Goal: Find specific fact

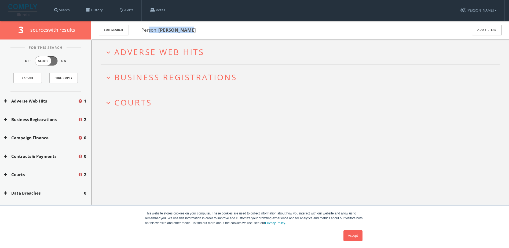
drag, startPoint x: 206, startPoint y: 31, endPoint x: 148, endPoint y: 34, distance: 58.1
click at [148, 34] on div "Person [PERSON_NAME]" at bounding box center [298, 29] width 325 height 13
drag, startPoint x: 148, startPoint y: 34, endPoint x: 209, endPoint y: 30, distance: 61.1
click at [209, 30] on span "Person [PERSON_NAME]" at bounding box center [301, 30] width 319 height 7
drag, startPoint x: 209, startPoint y: 30, endPoint x: 198, endPoint y: 31, distance: 11.1
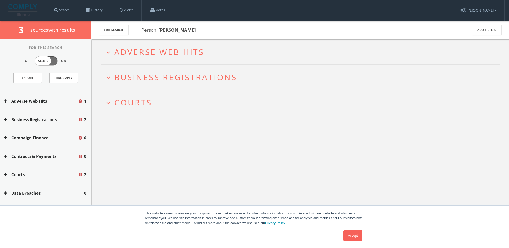
click at [198, 31] on span "Person [PERSON_NAME]" at bounding box center [301, 30] width 319 height 7
click at [187, 30] on b "[PERSON_NAME]" at bounding box center [177, 30] width 38 height 6
click at [111, 31] on button "Edit Search" at bounding box center [114, 30] width 30 height 10
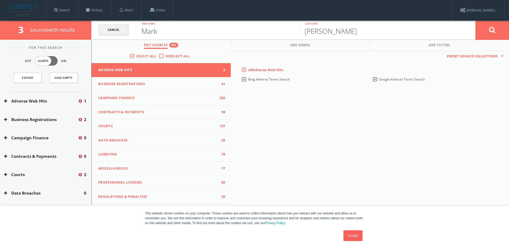
drag, startPoint x: 197, startPoint y: 32, endPoint x: 106, endPoint y: 34, distance: 91.3
click at [106, 34] on form "Cancel [PERSON_NAME] First name [PERSON_NAME] Last name Cancel" at bounding box center [300, 30] width 418 height 19
type input "[PERSON_NAME]"
drag, startPoint x: 350, startPoint y: 27, endPoint x: 240, endPoint y: 29, distance: 109.3
click at [240, 29] on form "Cancel [PERSON_NAME] First name [PERSON_NAME] Last name Cancel" at bounding box center [300, 30] width 418 height 19
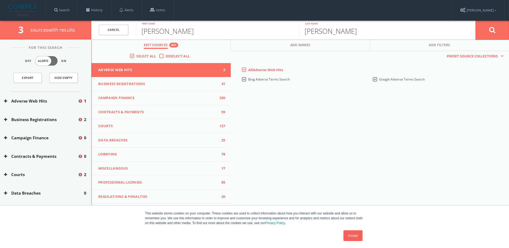
type input "[PERSON_NAME]"
click at [489, 28] on button at bounding box center [493, 29] width 34 height 19
